Goal: Find specific page/section: Find specific page/section

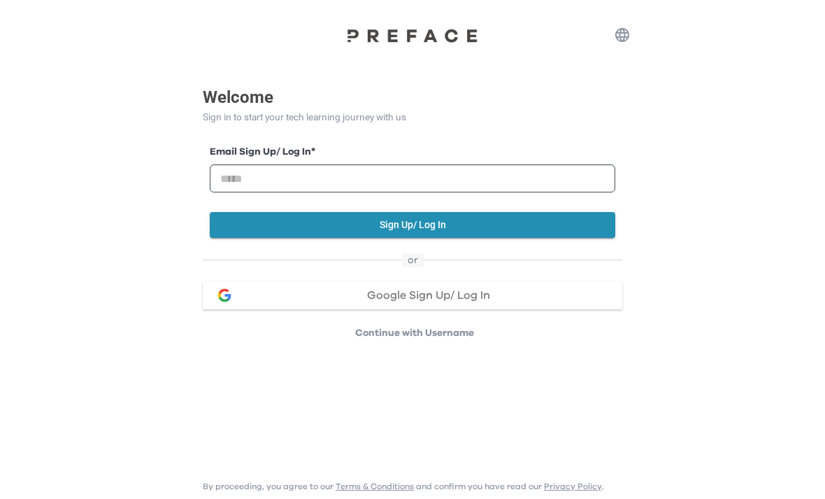
click at [476, 290] on span "Google Sign Up/ Log In" at bounding box center [428, 294] width 123 height 11
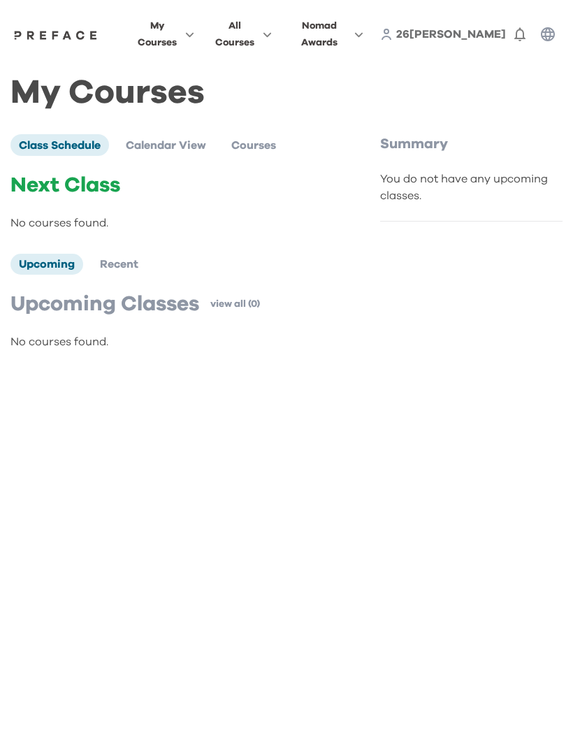
click at [545, 40] on icon "button" at bounding box center [548, 34] width 17 height 17
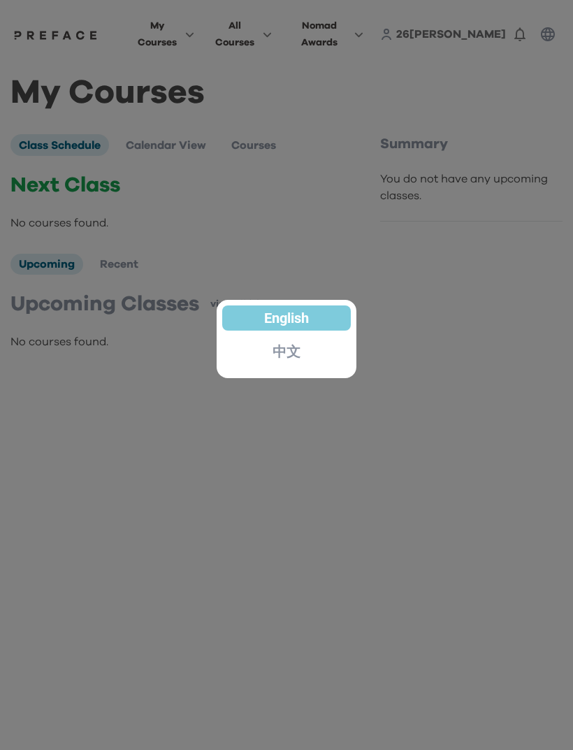
click at [293, 352] on p "中文" at bounding box center [287, 352] width 28 height 14
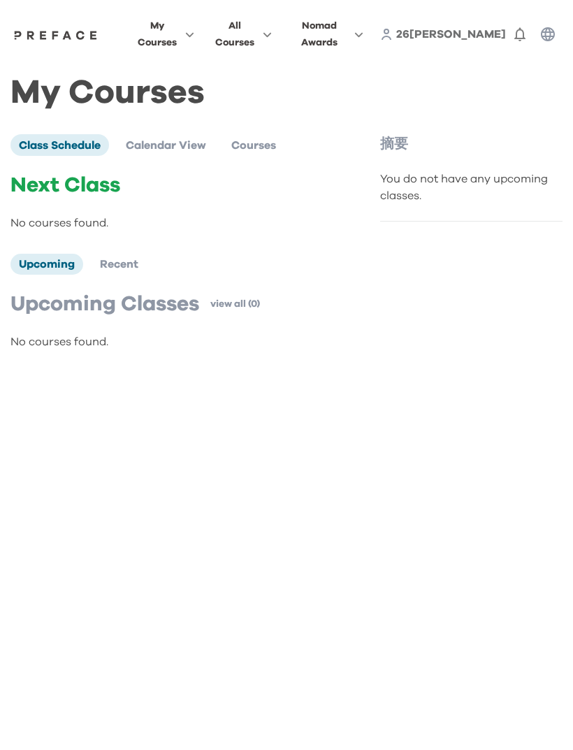
click at [100, 36] on img at bounding box center [55, 34] width 89 height 11
click at [194, 32] on icon "button" at bounding box center [187, 34] width 15 height 10
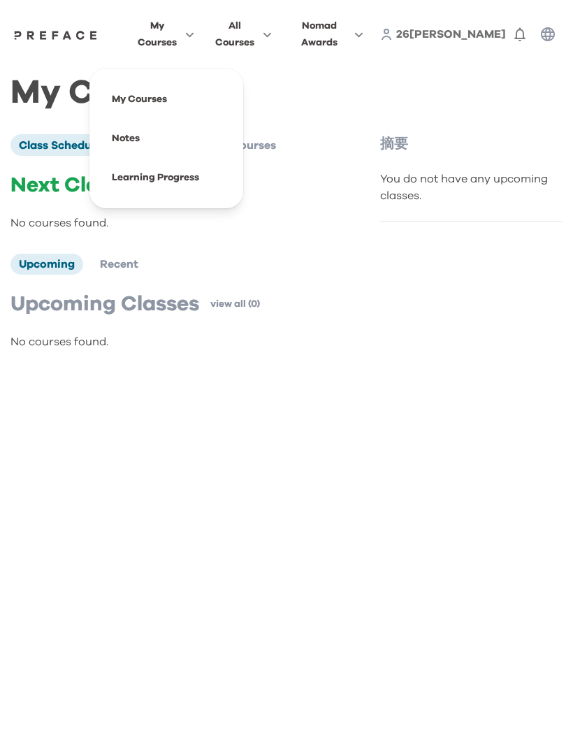
click at [255, 24] on span "All Courses" at bounding box center [234, 34] width 39 height 34
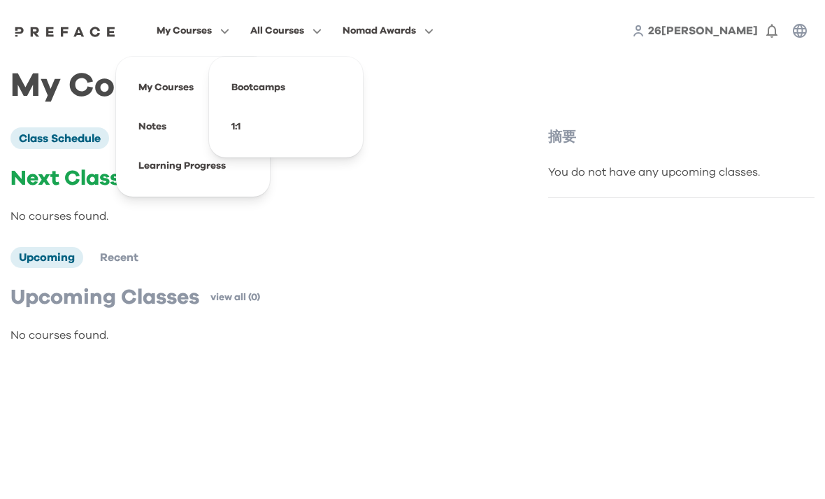
click at [801, 31] on icon "button" at bounding box center [800, 30] width 17 height 17
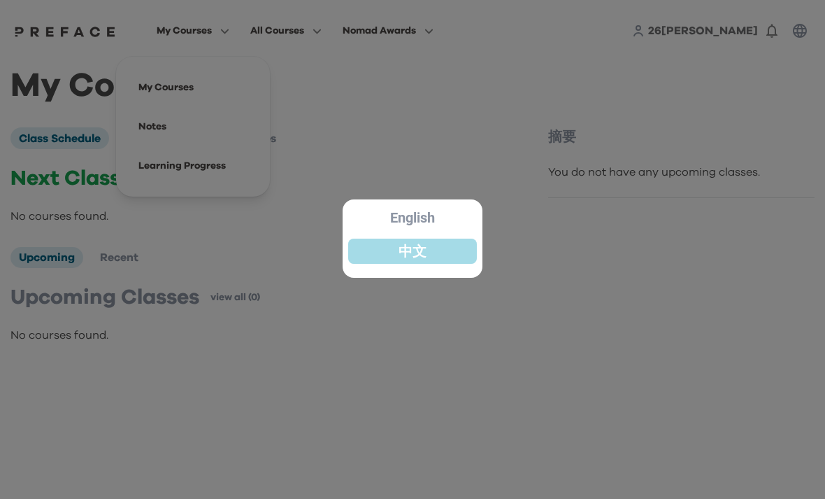
click at [446, 252] on div "中文" at bounding box center [412, 250] width 129 height 25
click at [672, 159] on div at bounding box center [412, 249] width 825 height 499
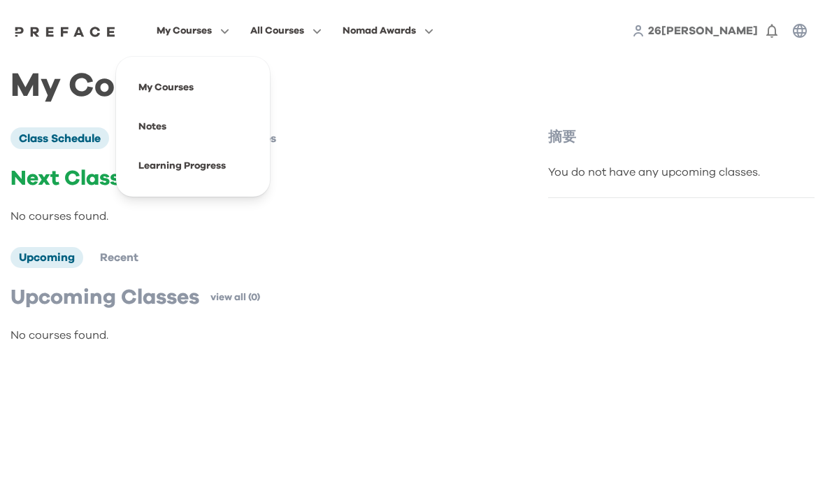
click at [496, 103] on div "My Courses Class Schedule Calendar View Courses Next Class No courses found. Up…" at bounding box center [412, 217] width 804 height 278
click at [737, 27] on span "26[PERSON_NAME]" at bounding box center [703, 30] width 110 height 11
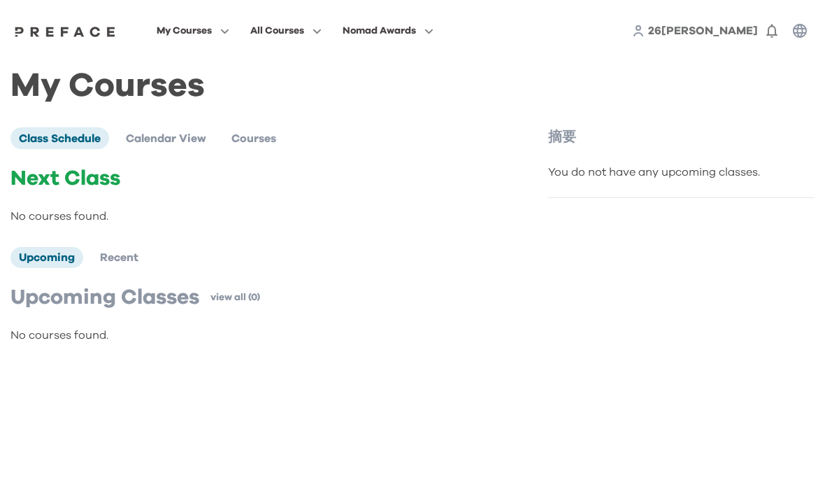
click at [86, 141] on span "Class Schedule" at bounding box center [60, 138] width 82 height 11
click at [797, 41] on button "button" at bounding box center [800, 31] width 28 height 28
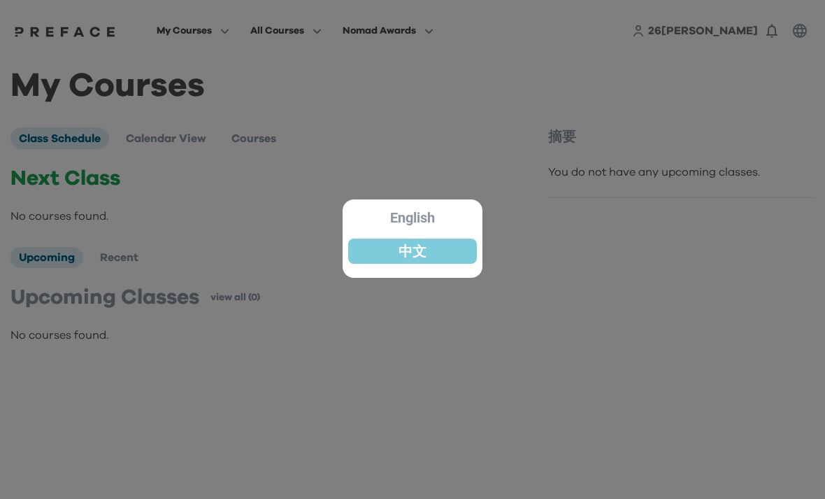
click at [455, 255] on div "中文" at bounding box center [412, 250] width 129 height 25
click at [575, 88] on div at bounding box center [412, 249] width 825 height 499
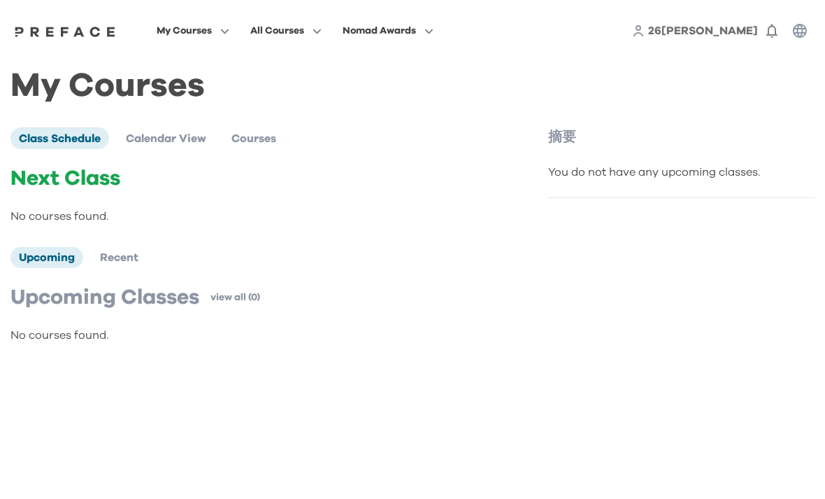
click at [633, 0] on div "My Courses All Courses Nomad Awards 26[PERSON_NAME] 0" at bounding box center [412, 31] width 825 height 62
click at [43, 263] on li "Upcoming" at bounding box center [46, 257] width 73 height 21
click at [59, 262] on span "Upcoming" at bounding box center [47, 257] width 56 height 11
click at [116, 258] on span "Recent" at bounding box center [119, 257] width 38 height 11
click at [55, 253] on span "Upcoming" at bounding box center [47, 257] width 56 height 11
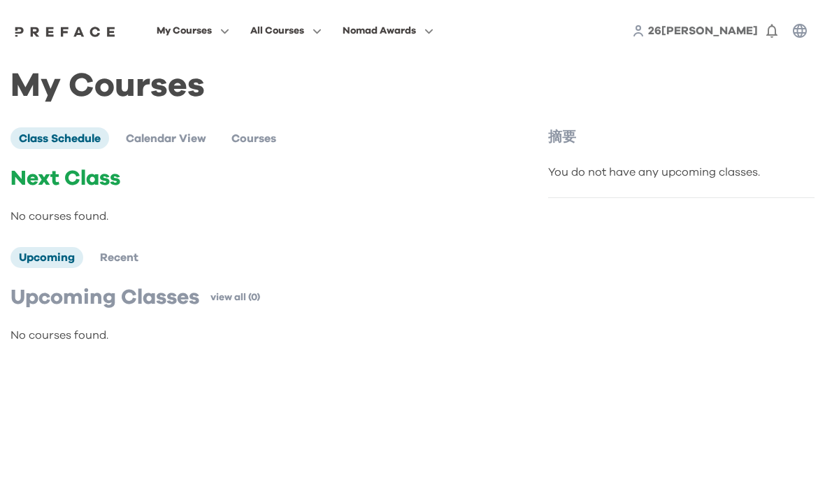
click at [60, 170] on p "Next Class" at bounding box center [260, 178] width 501 height 25
click at [62, 111] on div "My Courses Class Schedule Calendar View Courses Next Class No courses found. Up…" at bounding box center [412, 217] width 804 height 278
click at [61, 110] on div "My Courses Class Schedule Calendar View Courses Next Class No courses found. Up…" at bounding box center [412, 217] width 804 height 278
click at [40, 136] on span "Class Schedule" at bounding box center [60, 138] width 82 height 11
click at [41, 143] on span "Class Schedule" at bounding box center [60, 138] width 82 height 11
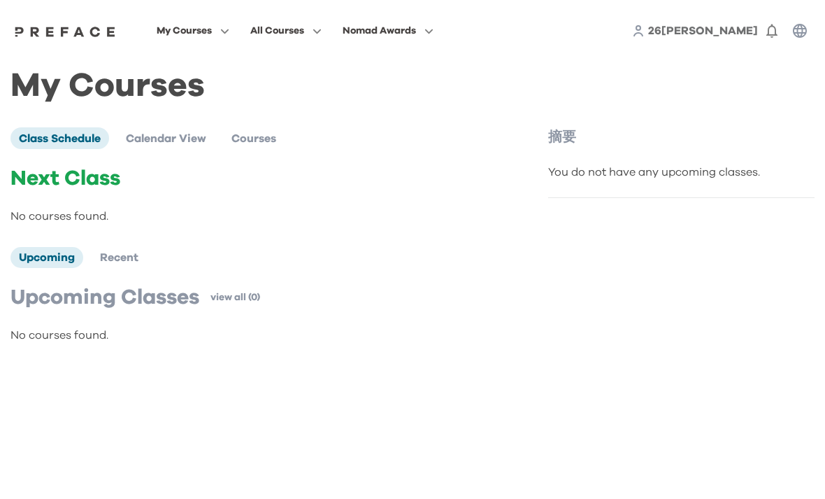
click at [96, 208] on p "No courses found." at bounding box center [260, 216] width 501 height 17
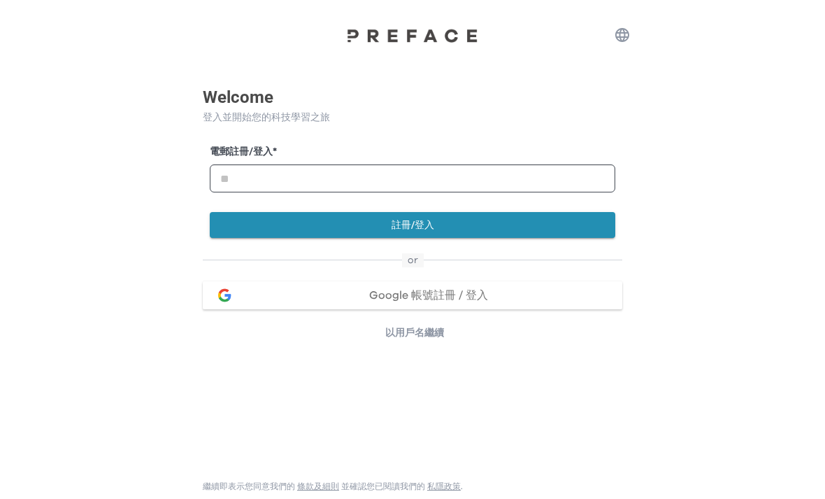
click at [307, 306] on button "Google 帳號註冊 / 登入" at bounding box center [413, 295] width 420 height 28
click at [304, 299] on div "Google 帳號註冊 / 登入" at bounding box center [428, 294] width 366 height 11
